Goal: Task Accomplishment & Management: Use online tool/utility

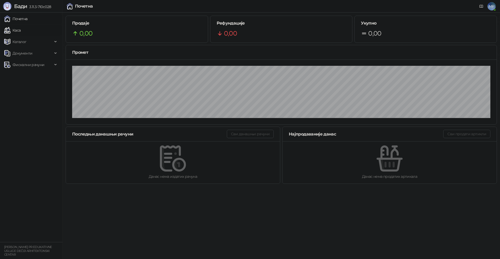
click at [21, 29] on link "Каса" at bounding box center [12, 30] width 16 height 10
